Goal: Find specific page/section: Find specific page/section

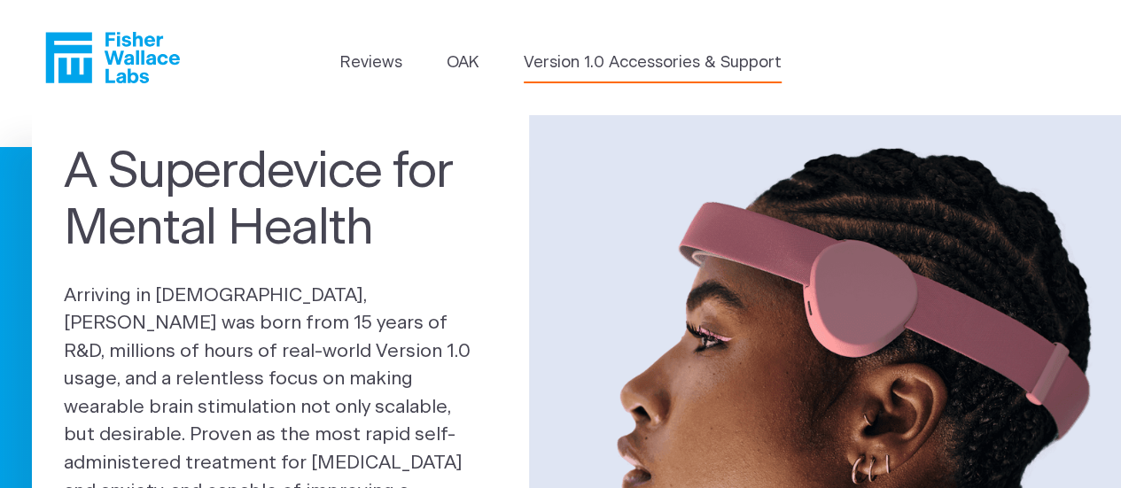
click at [573, 70] on link "Version 1.0 Accessories & Support" at bounding box center [653, 63] width 258 height 24
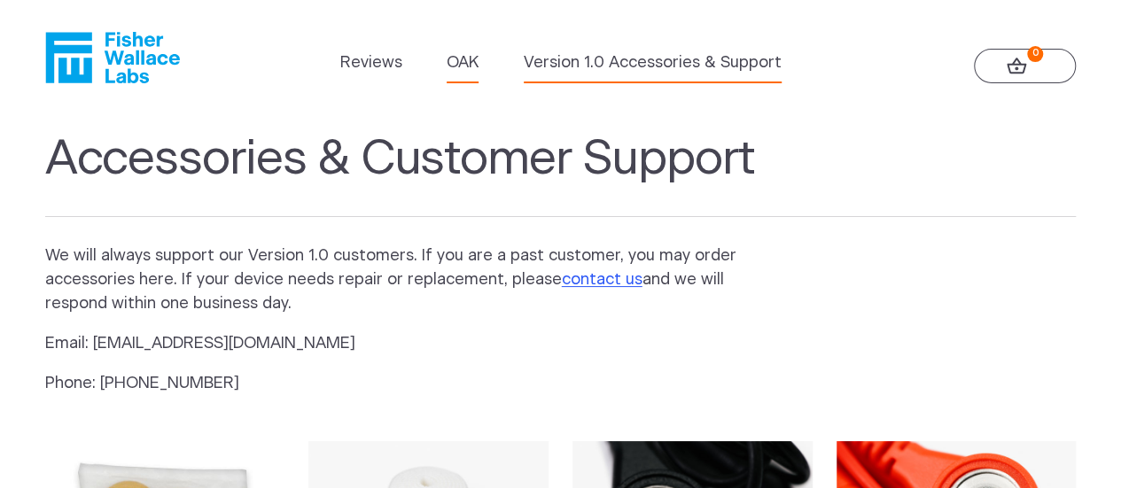
click at [457, 64] on link "OAK" at bounding box center [463, 63] width 32 height 24
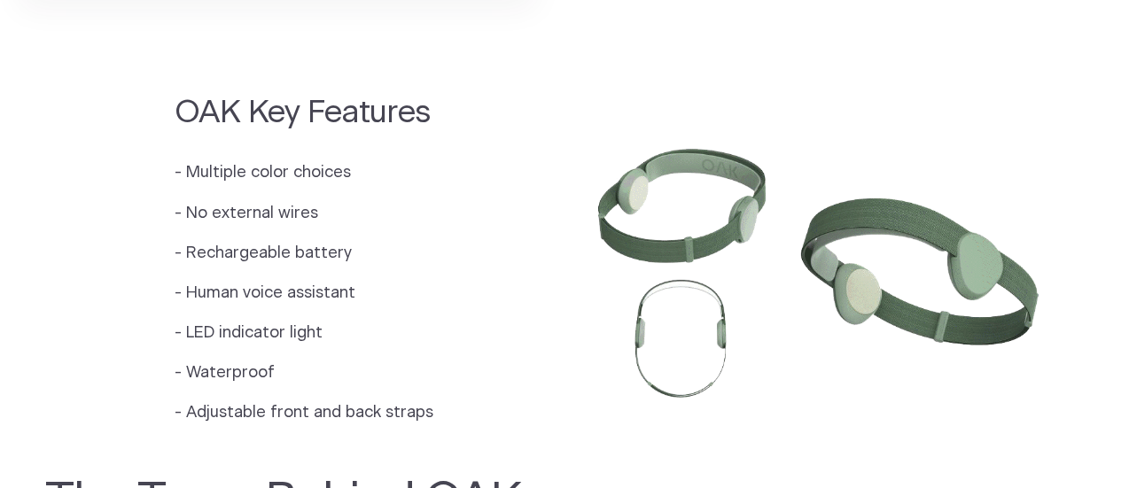
scroll to position [1498, 0]
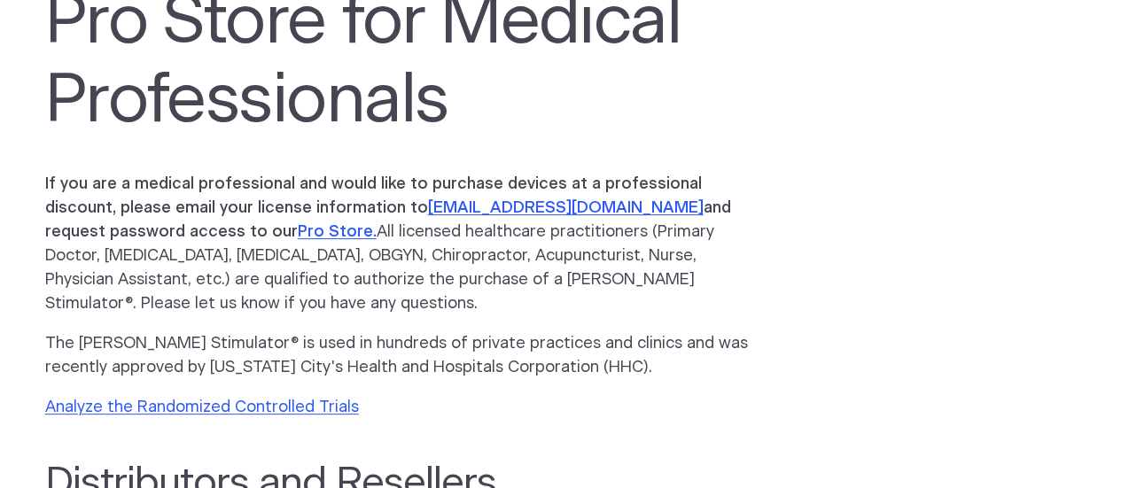
scroll to position [129, 0]
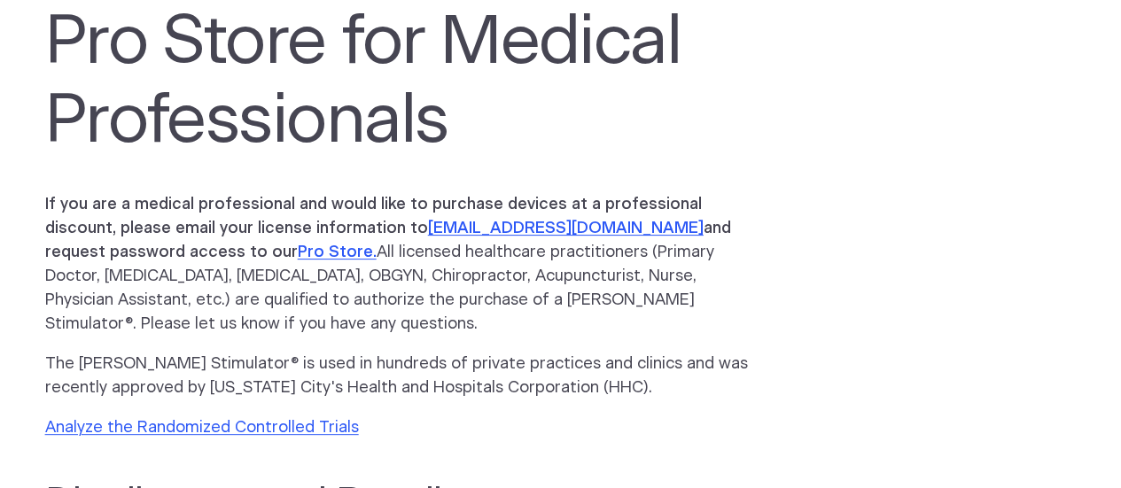
click at [851, 303] on section "Pro Store for Medical Professionals If you are a medical professional and would…" at bounding box center [560, 427] width 1121 height 881
click at [814, 301] on section "Pro Store for Medical Professionals If you are a medical professional and would…" at bounding box center [560, 427] width 1121 height 881
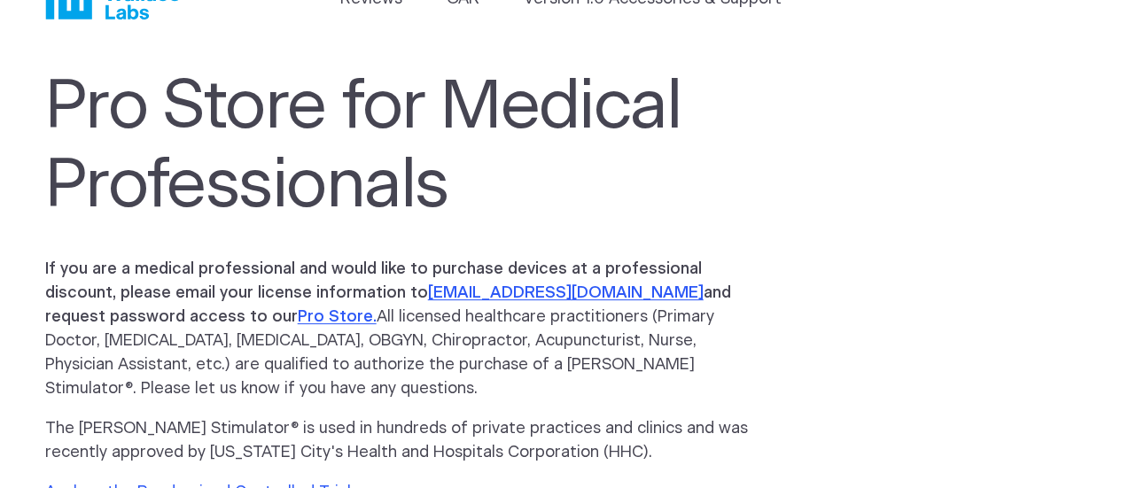
scroll to position [0, 0]
